Goal: Task Accomplishment & Management: Manage account settings

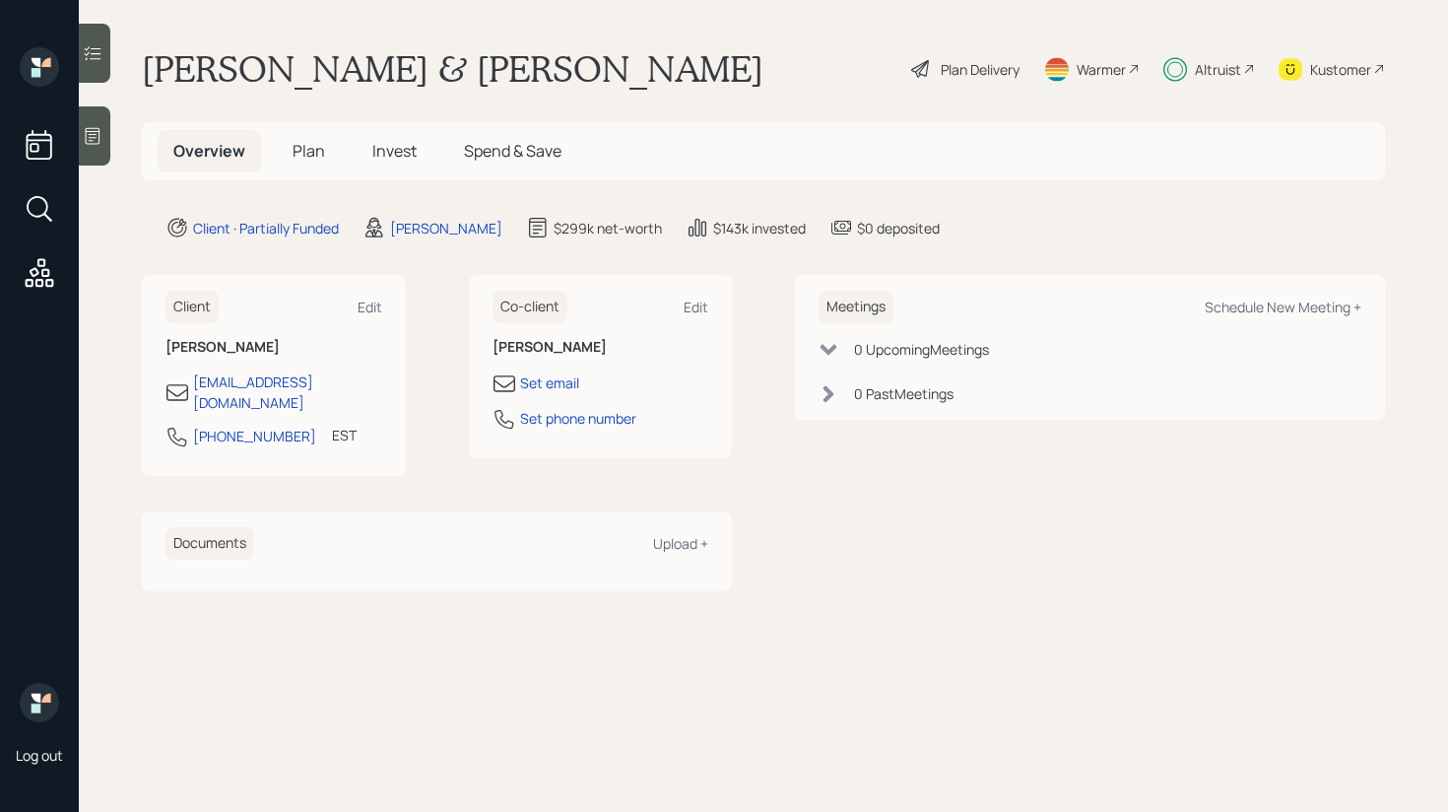
click at [379, 139] on h5 "Invest" at bounding box center [395, 151] width 76 height 42
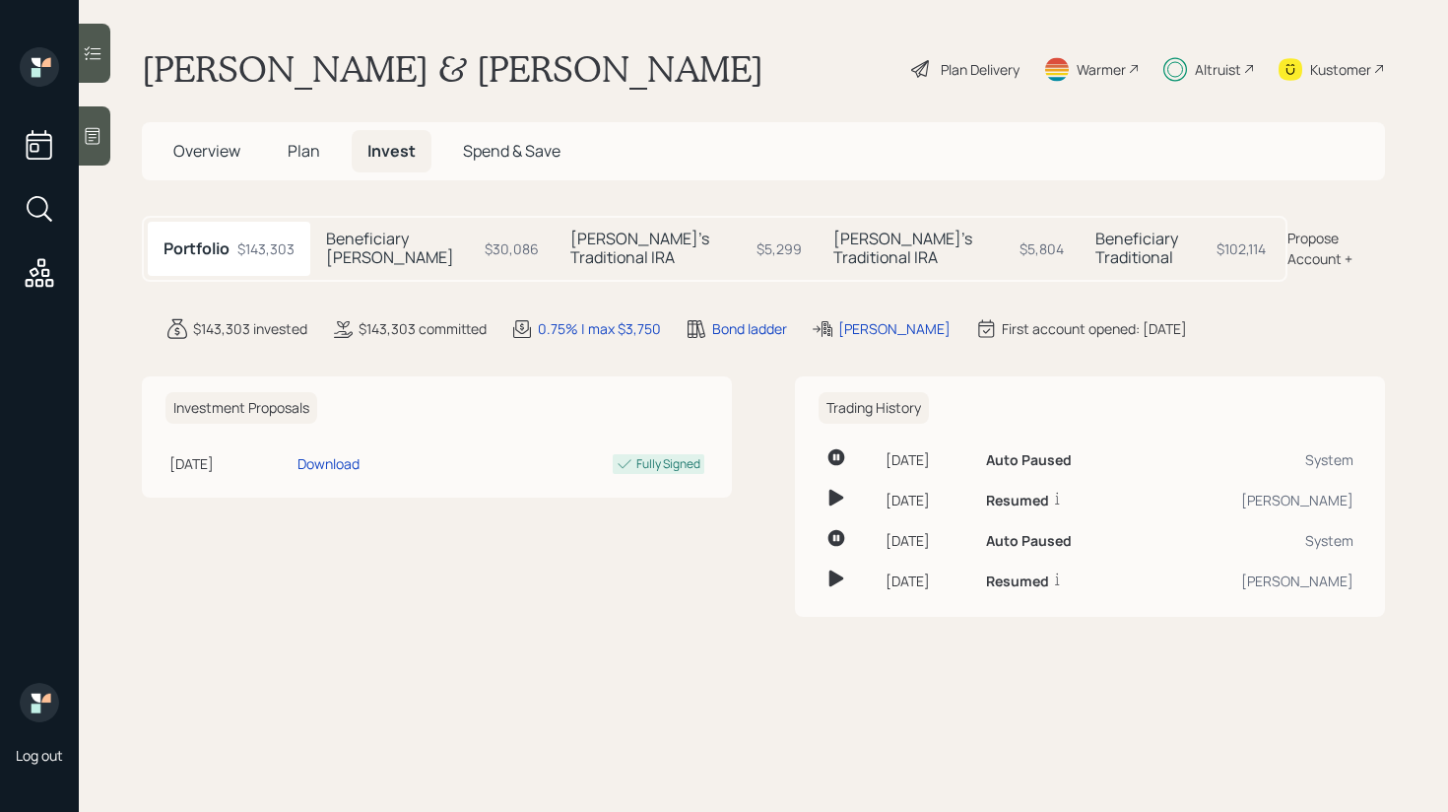
click at [1146, 242] on h5 "Beneficiary Traditional" at bounding box center [1151, 247] width 113 height 37
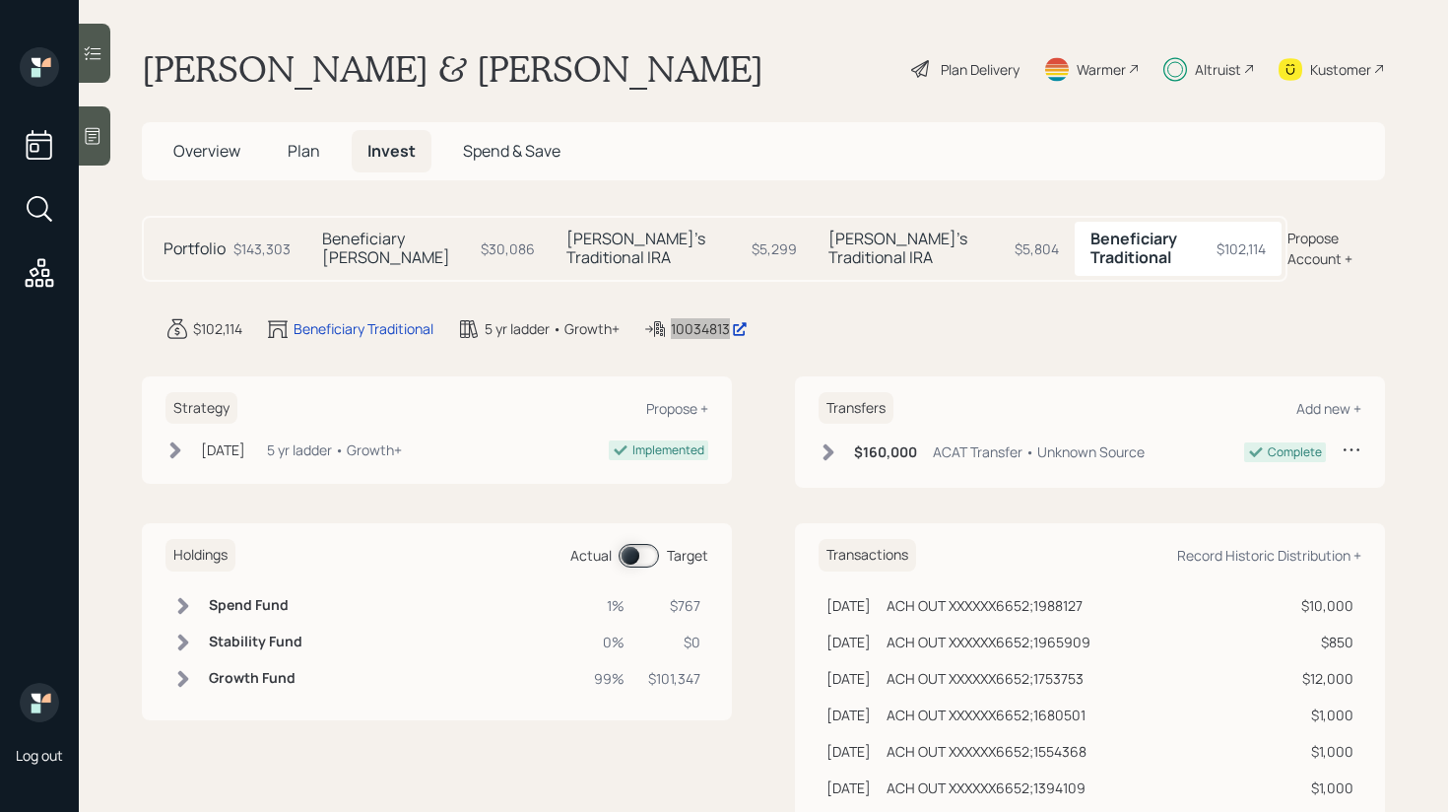
drag, startPoint x: 707, startPoint y: 305, endPoint x: 1034, endPoint y: 4, distance: 444.7
click at [0, 0] on div "Log out [PERSON_NAME] & [PERSON_NAME] Plan Delivery Warmer Altruist Kustomer Ov…" at bounding box center [724, 406] width 1448 height 812
